Goal: Information Seeking & Learning: Check status

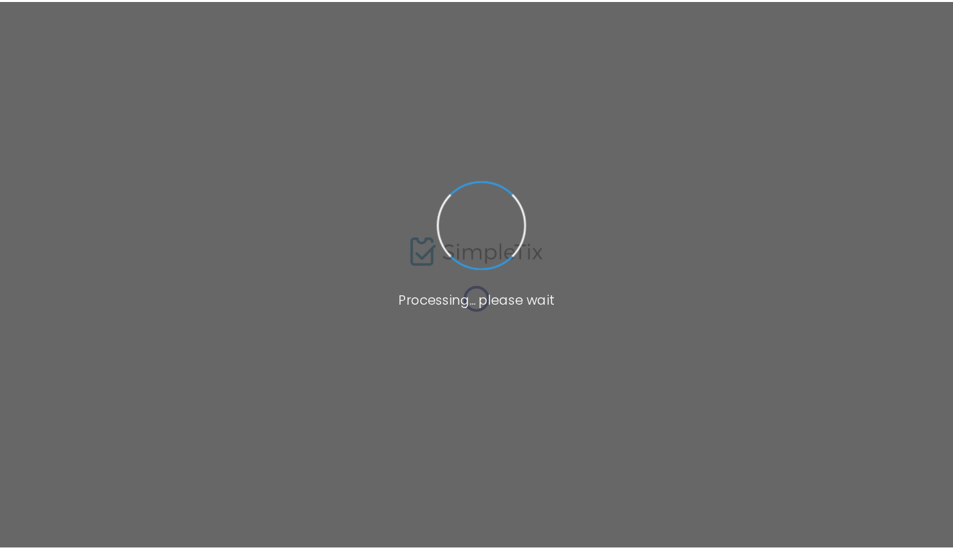
scroll to position [13, 0]
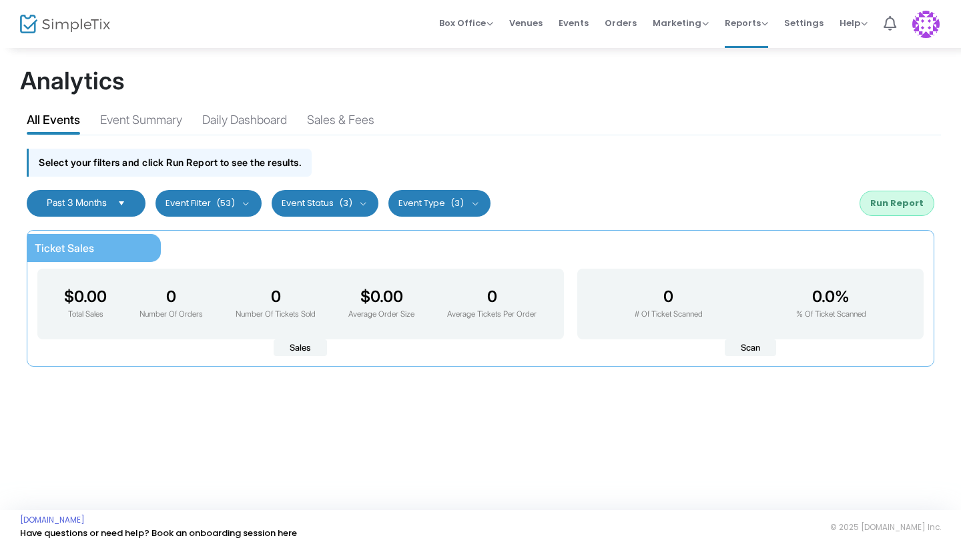
click at [107, 199] on span "Past 3 Months" at bounding box center [77, 202] width 60 height 11
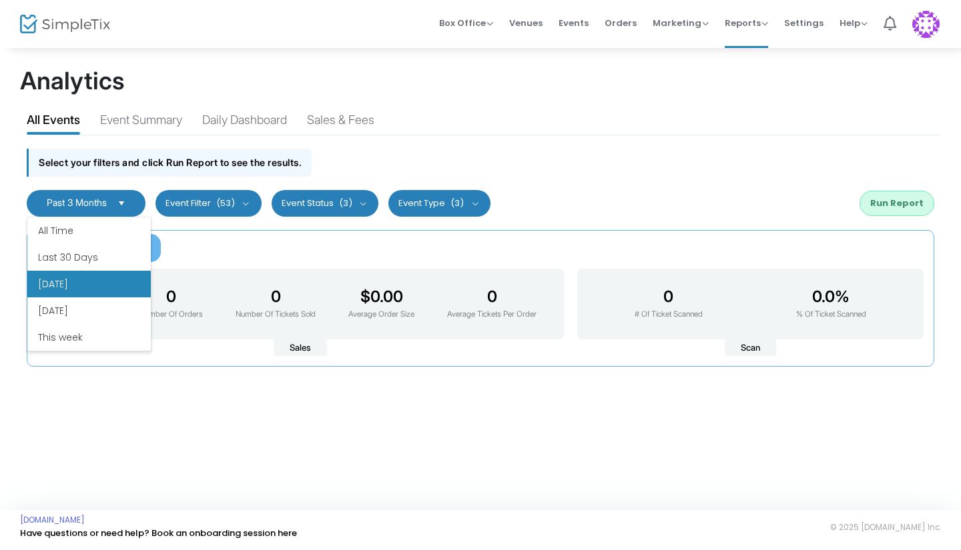
click at [94, 287] on li "Today" at bounding box center [88, 284] width 123 height 27
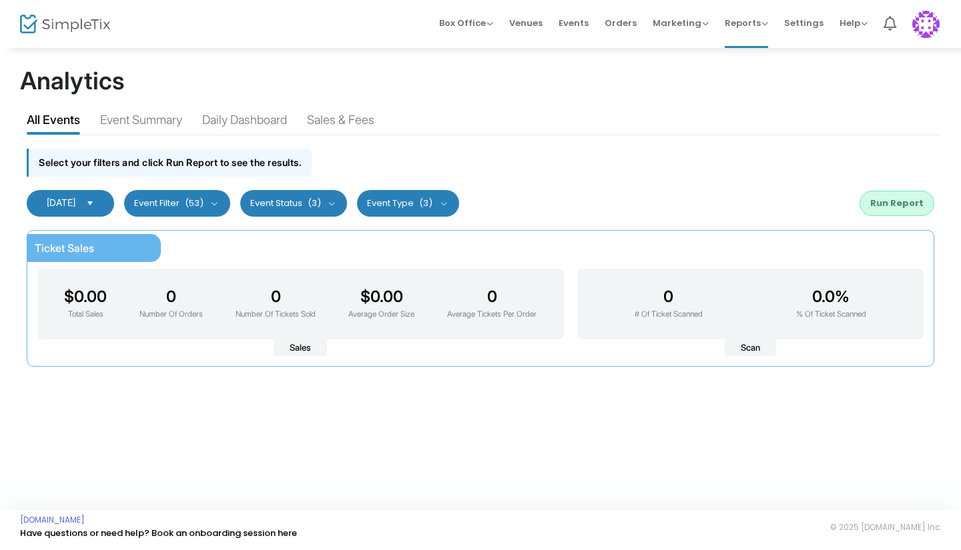
click at [896, 201] on button "Run Report" at bounding box center [896, 203] width 75 height 25
